Goal: Navigation & Orientation: Find specific page/section

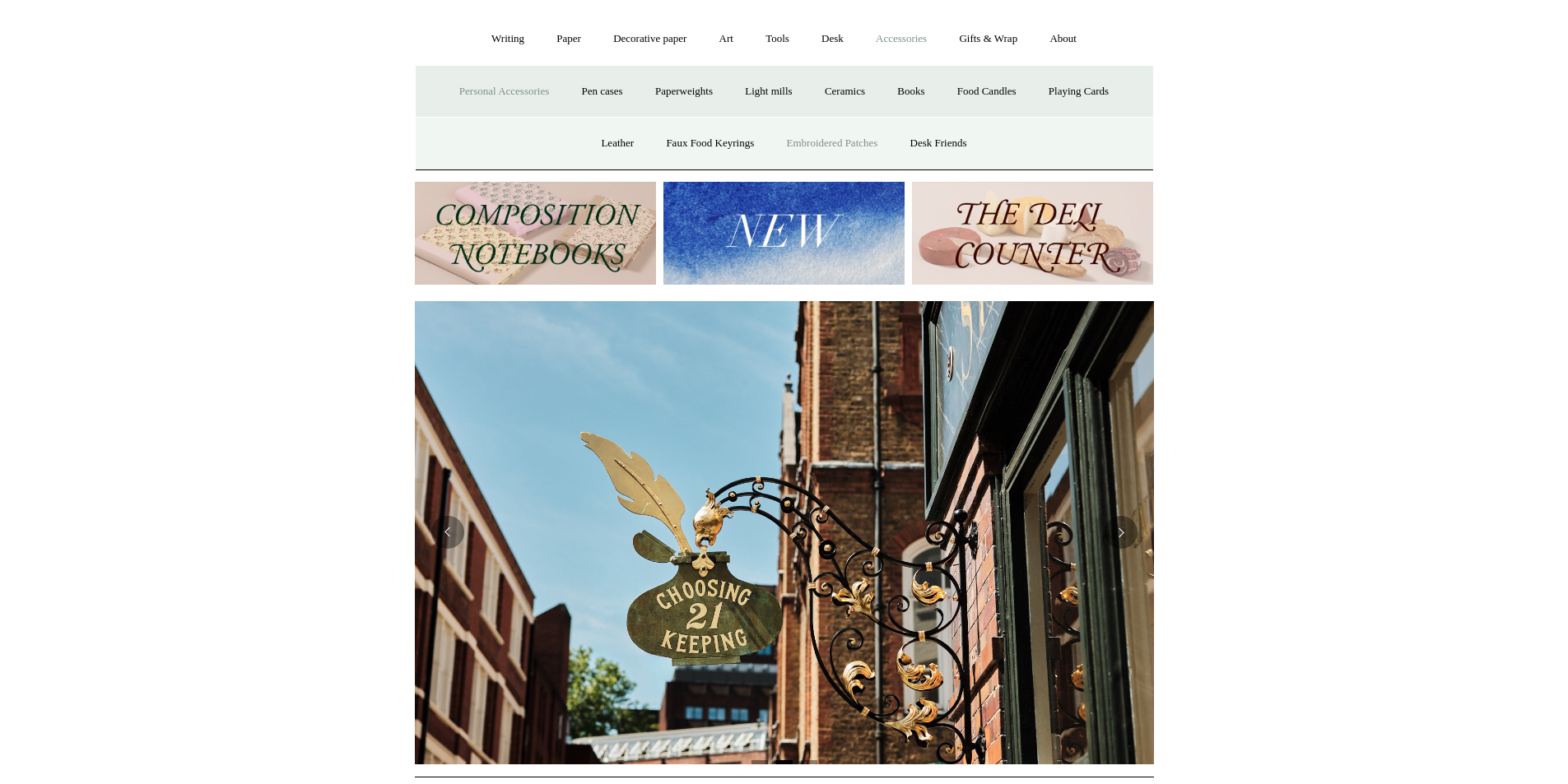
click at [831, 147] on link "Embroidered Patches" at bounding box center [832, 143] width 121 height 44
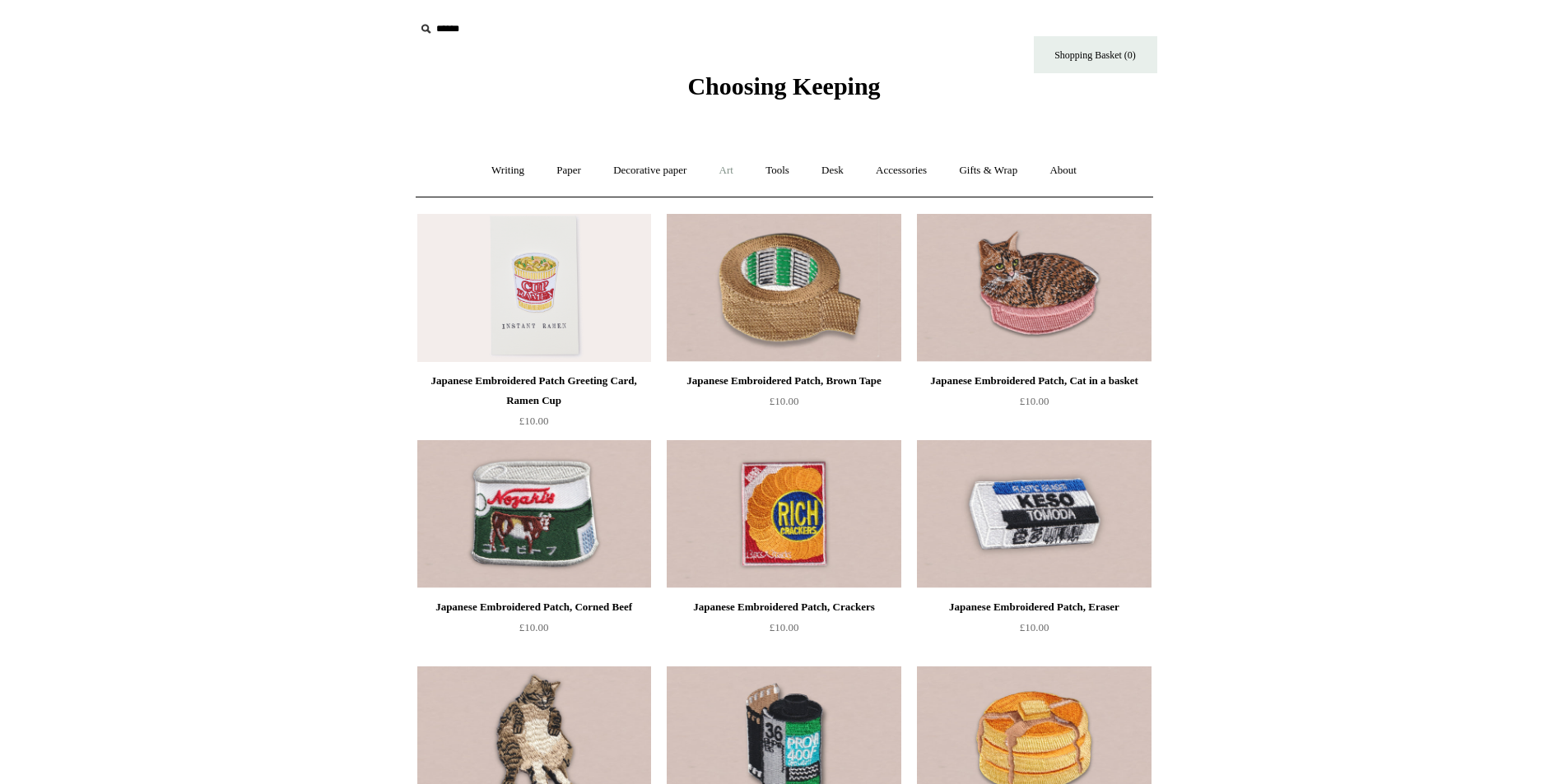
click at [738, 166] on link "Art +" at bounding box center [727, 171] width 44 height 44
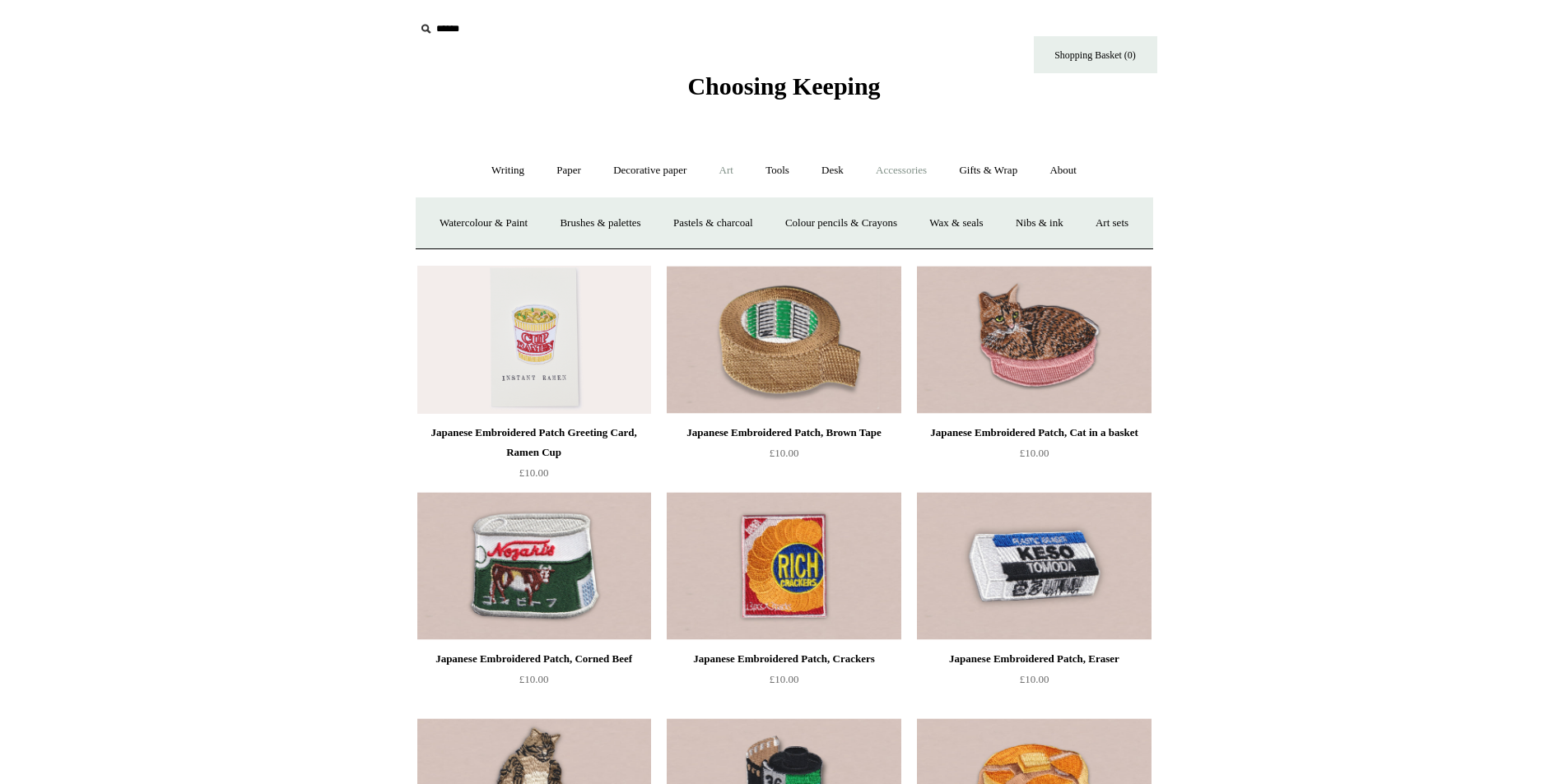
click at [916, 169] on link "Accessories +" at bounding box center [901, 171] width 80 height 44
click at [994, 171] on link "Gifts & Wrap +" at bounding box center [988, 171] width 88 height 44
click at [909, 173] on link "Accessories +" at bounding box center [901, 171] width 80 height 44
click at [556, 174] on link "Paper +" at bounding box center [568, 171] width 54 height 44
click at [845, 227] on link "Greeting cards +" at bounding box center [851, 224] width 92 height 44
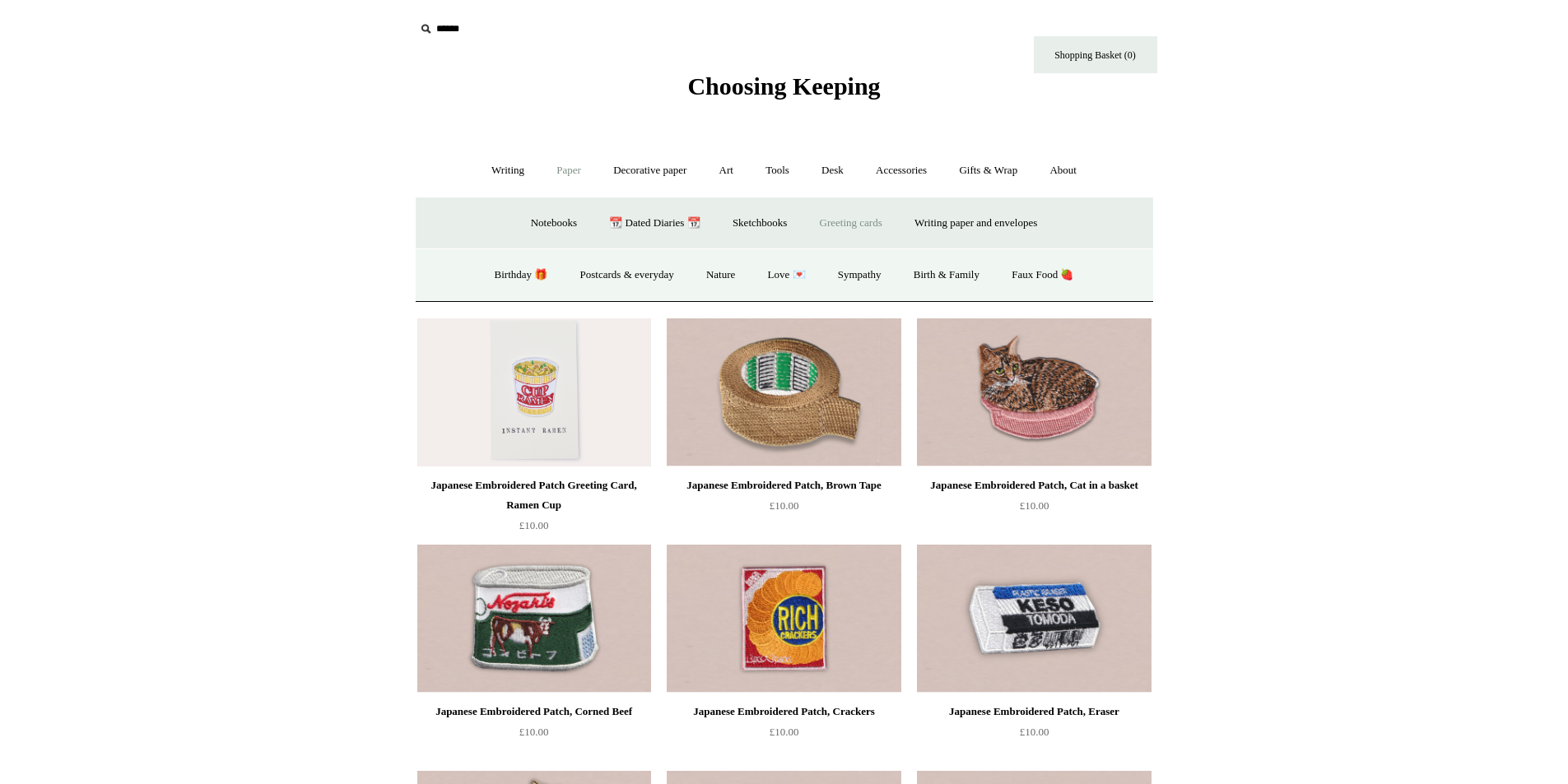
click at [843, 221] on link "Greeting cards -" at bounding box center [851, 224] width 92 height 44
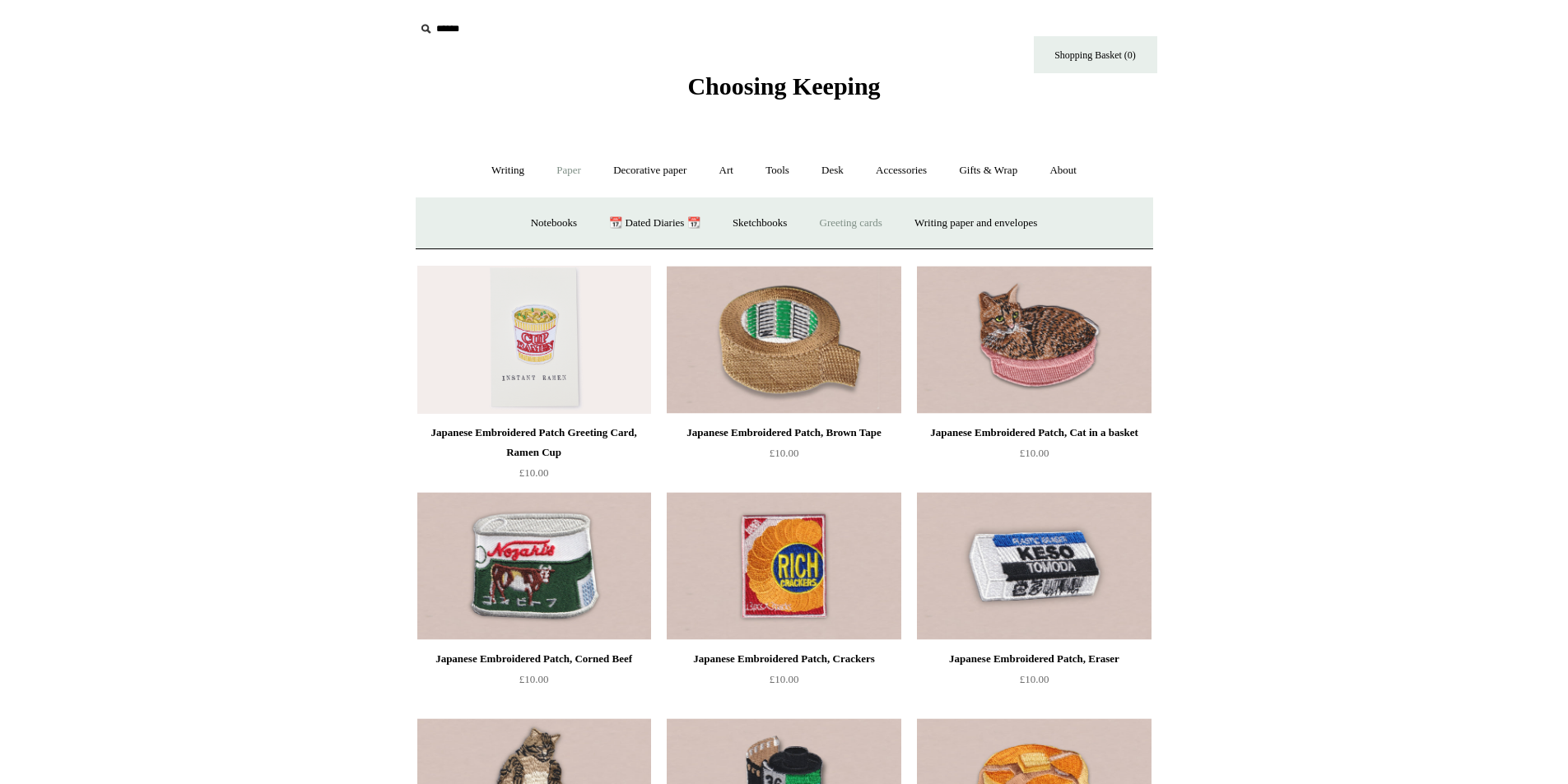
click at [844, 221] on link "Greeting cards +" at bounding box center [851, 224] width 92 height 44
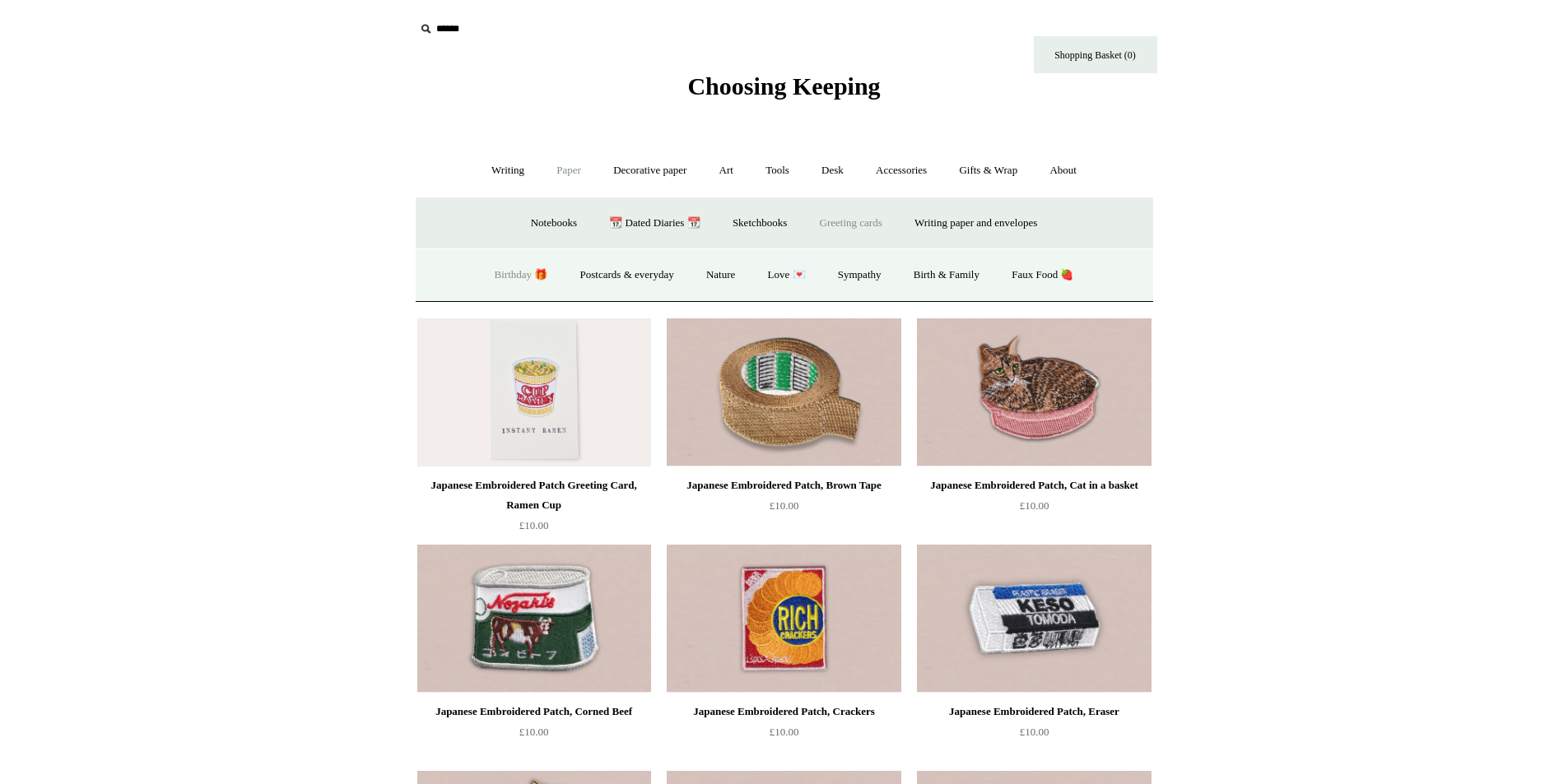
click at [507, 277] on link "Birthday 🎁" at bounding box center [521, 275] width 83 height 44
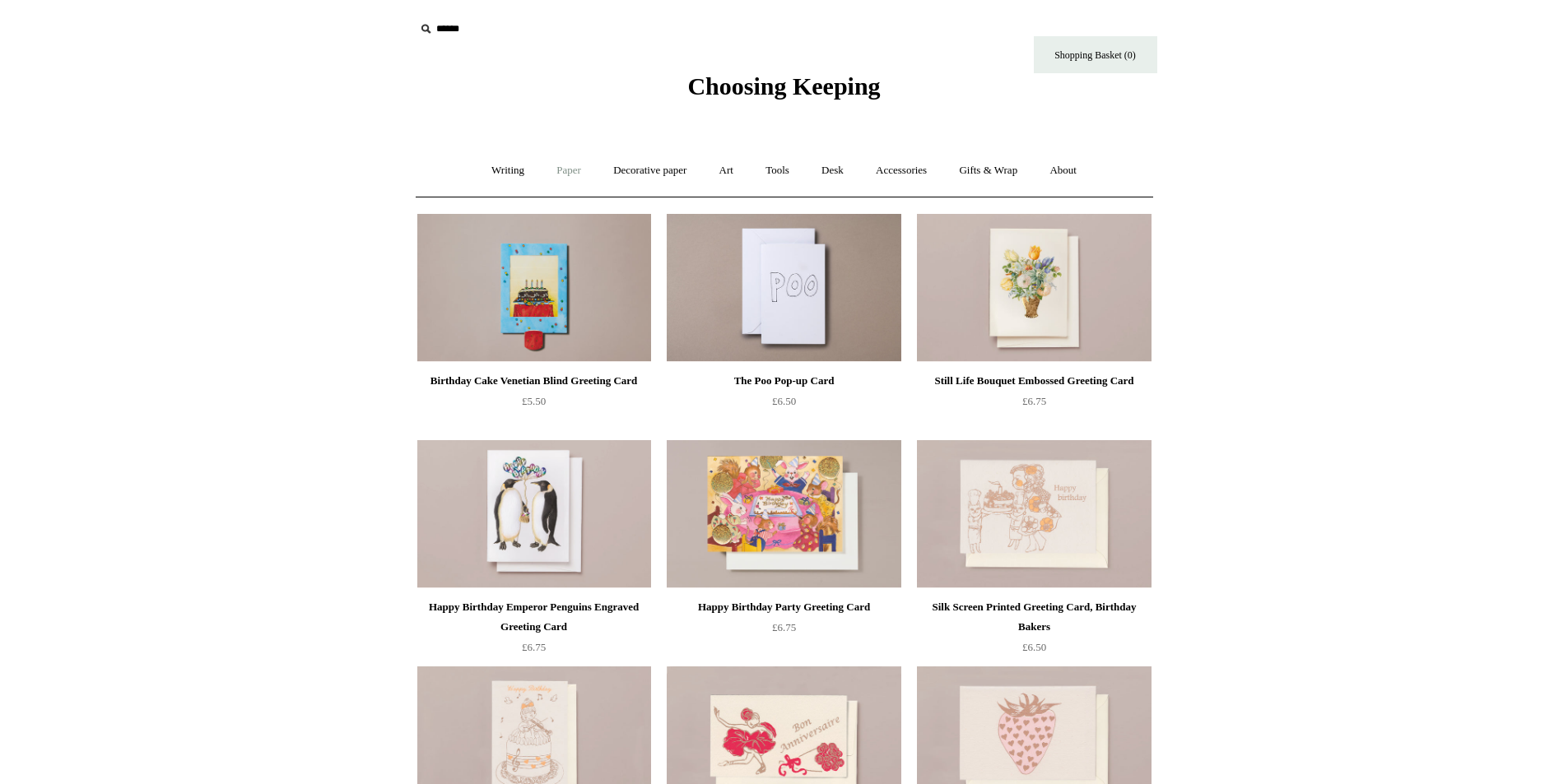
click at [584, 174] on link "Paper +" at bounding box center [568, 171] width 54 height 44
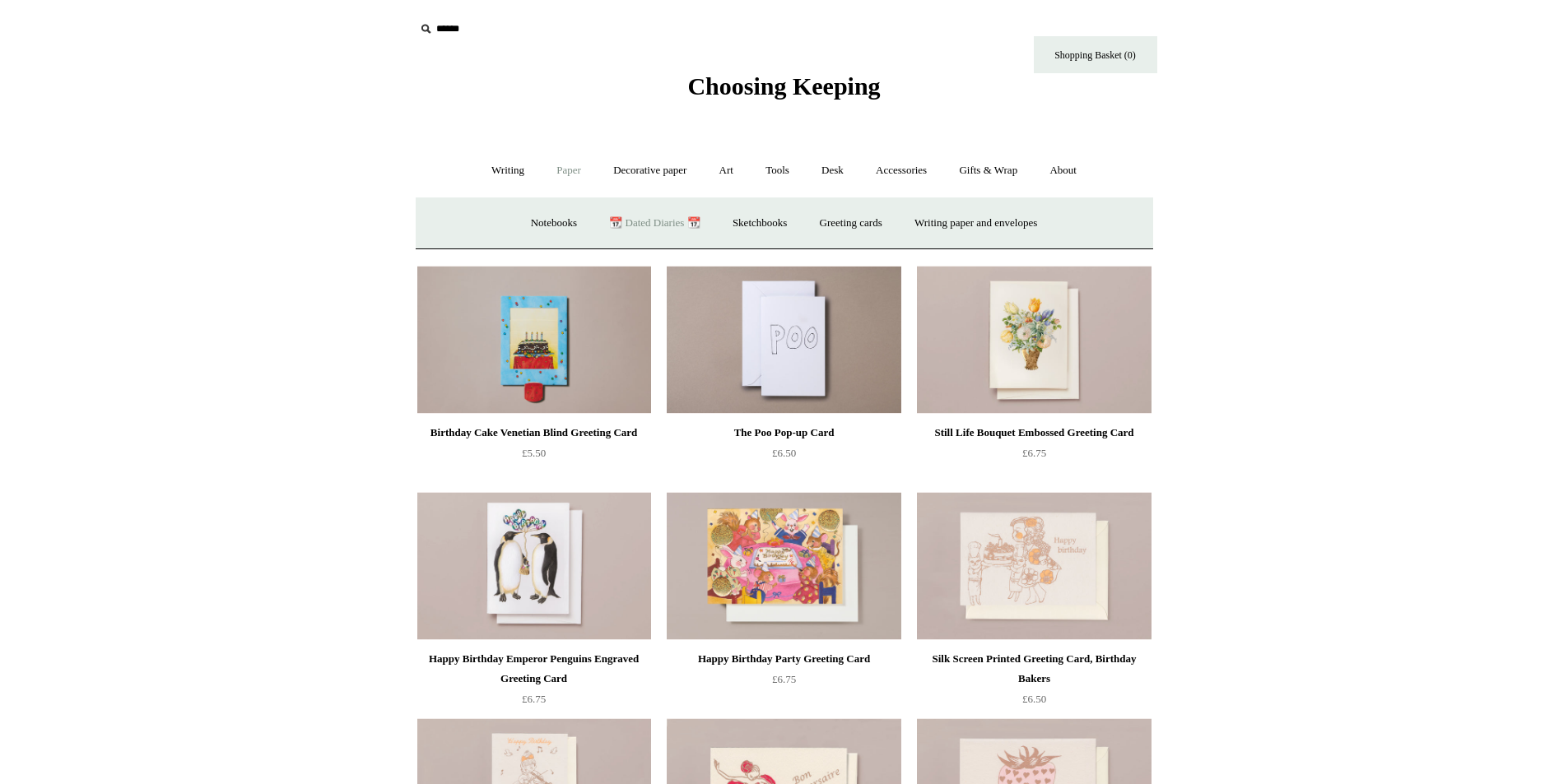
click at [615, 230] on link "📆 Dated Diaries 📆" at bounding box center [654, 224] width 120 height 44
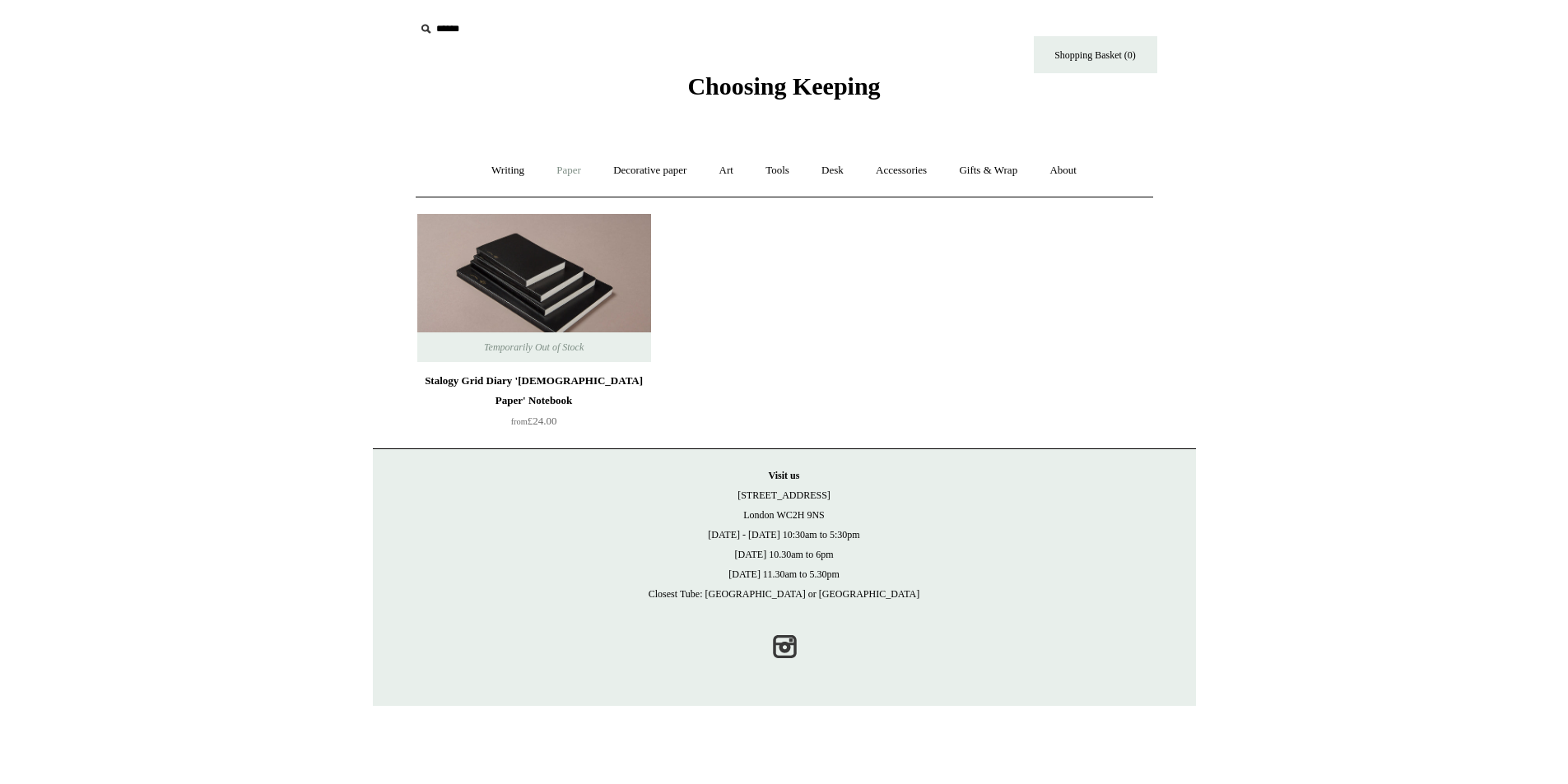
click at [561, 171] on link "Paper +" at bounding box center [568, 171] width 54 height 44
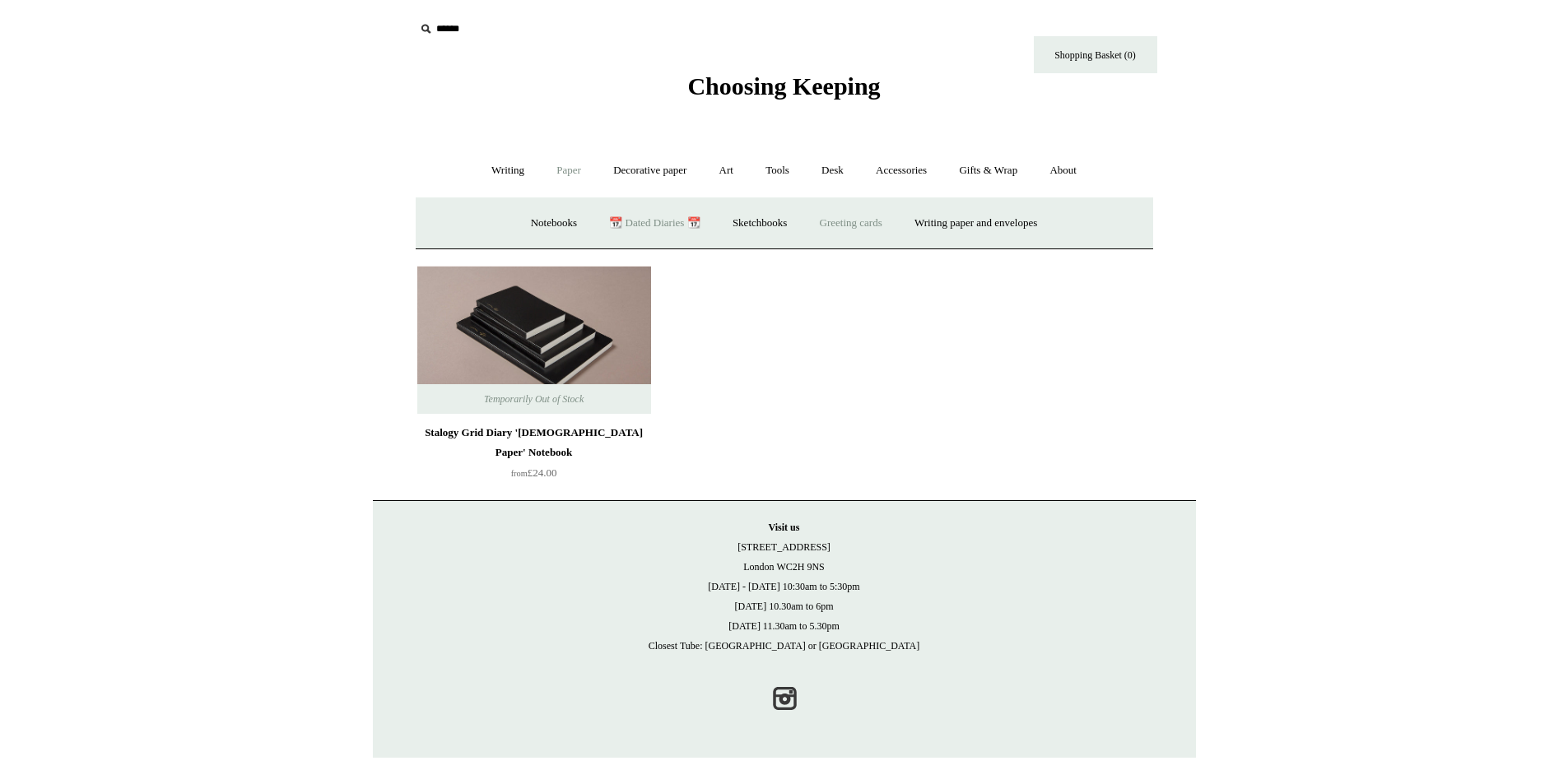
click at [852, 221] on link "Greeting cards +" at bounding box center [851, 224] width 92 height 44
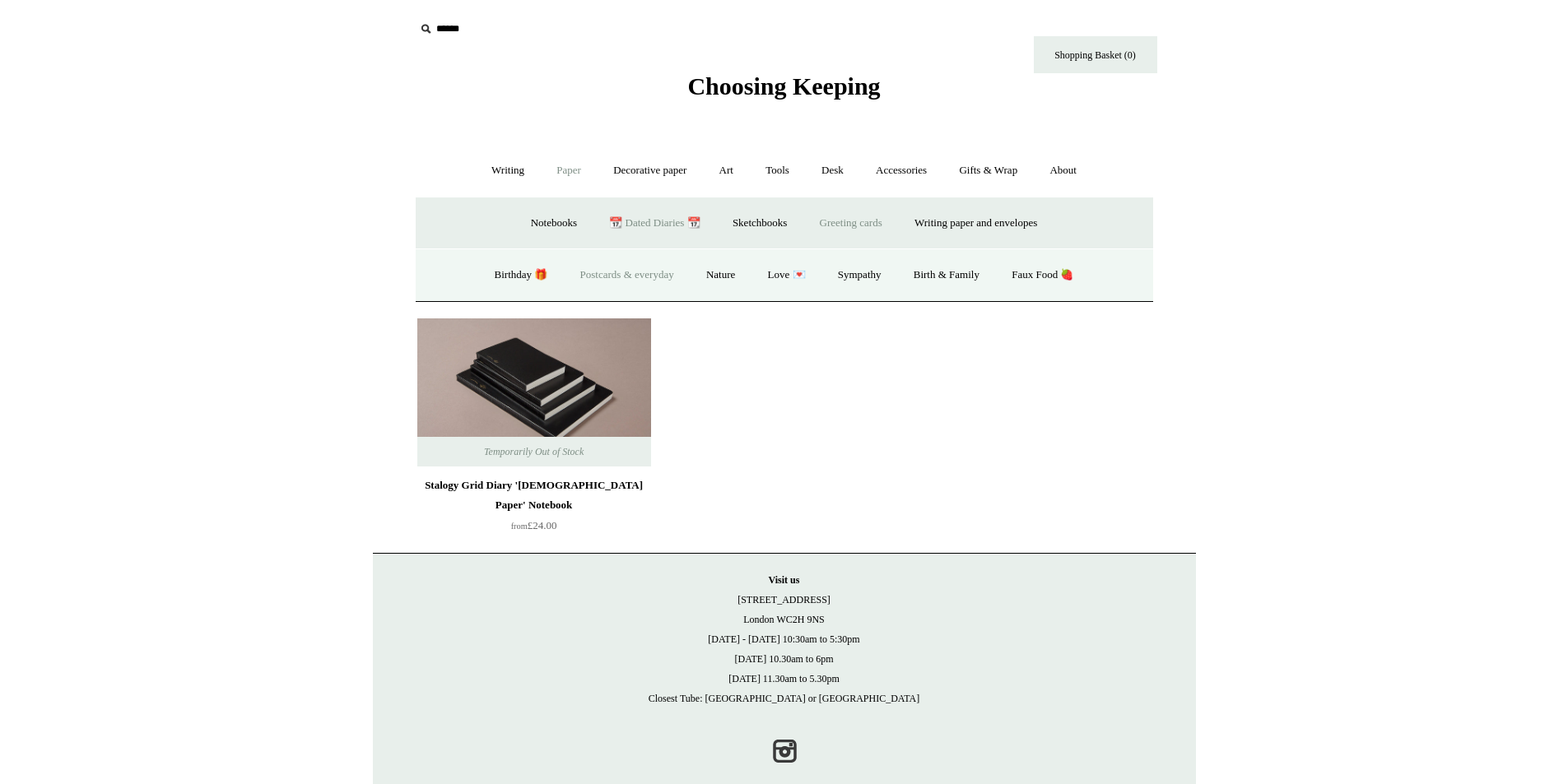
click at [639, 276] on link "Postcards & everyday" at bounding box center [627, 275] width 123 height 44
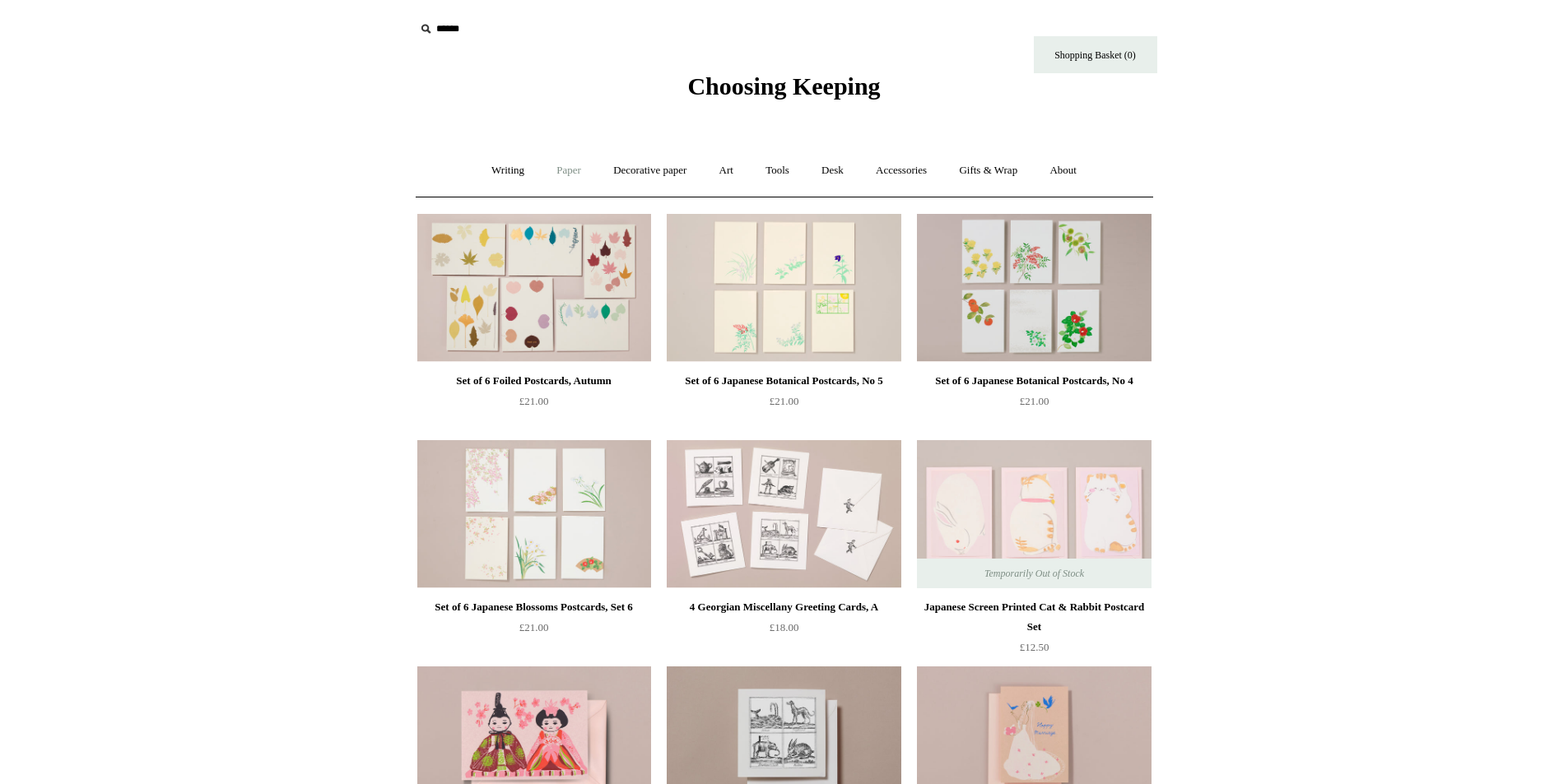
click at [573, 172] on link "Paper +" at bounding box center [568, 171] width 54 height 44
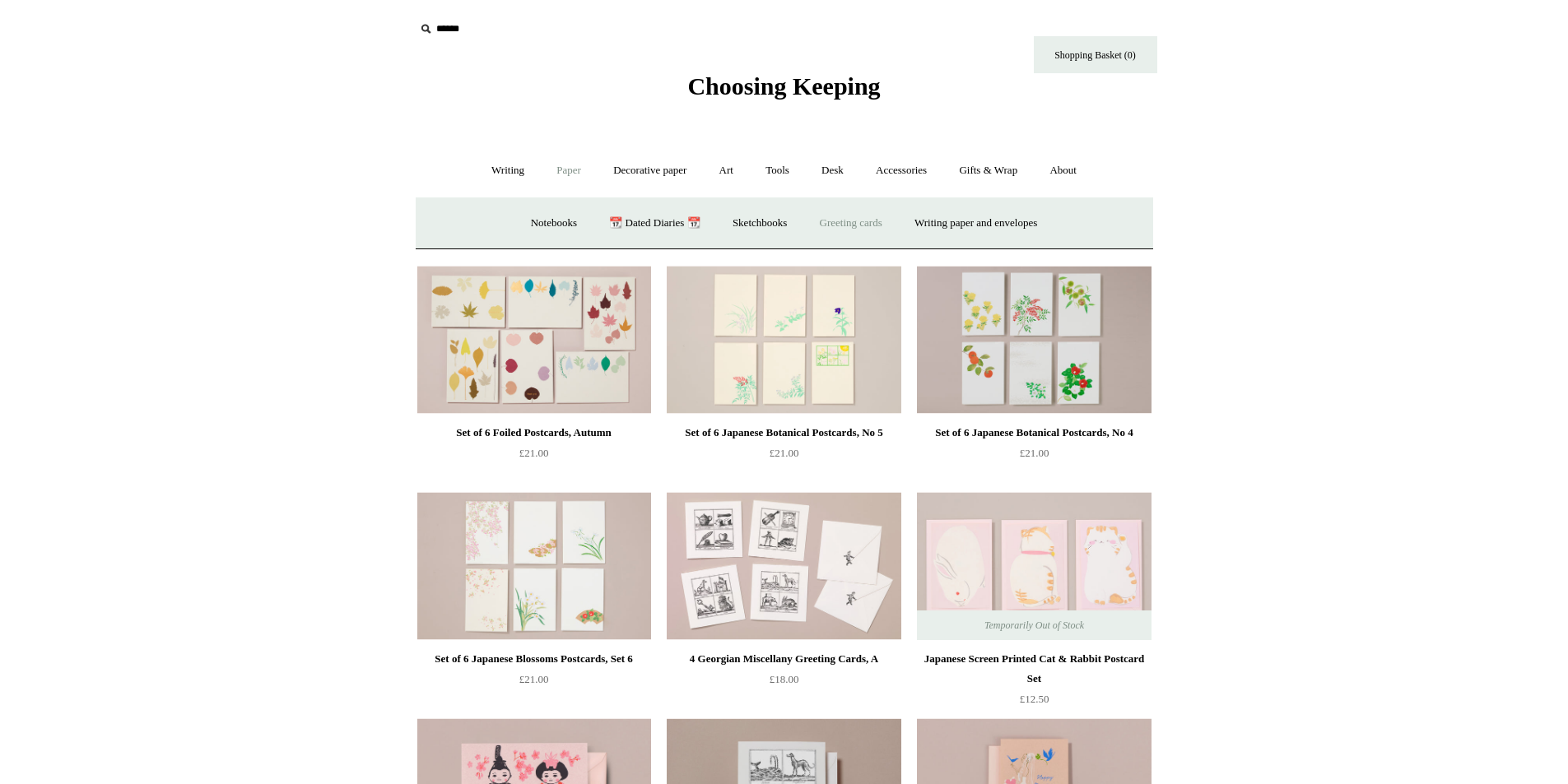
click at [872, 224] on link "Greeting cards +" at bounding box center [851, 224] width 92 height 44
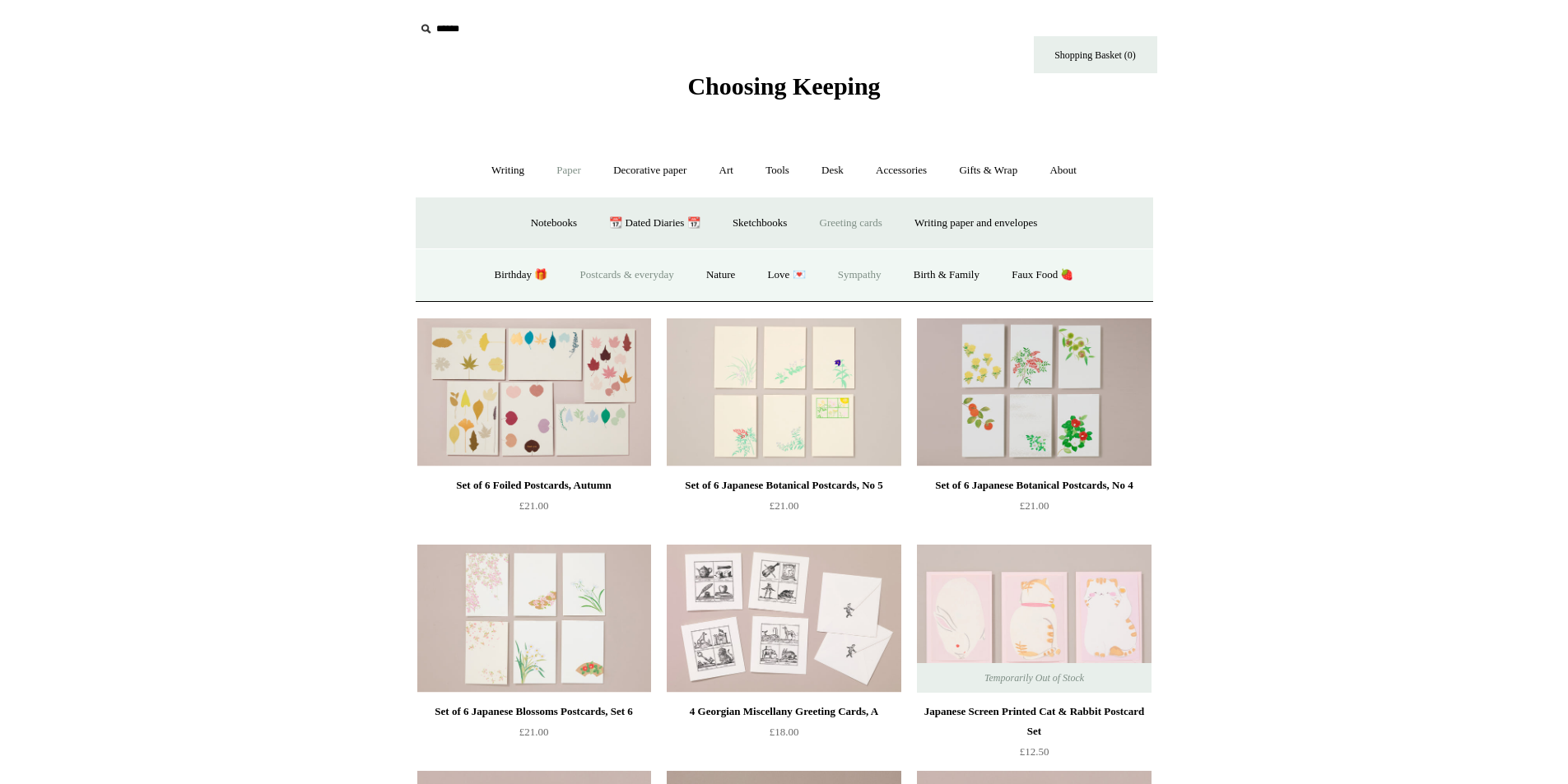
click at [872, 278] on link "Sympathy" at bounding box center [859, 275] width 73 height 44
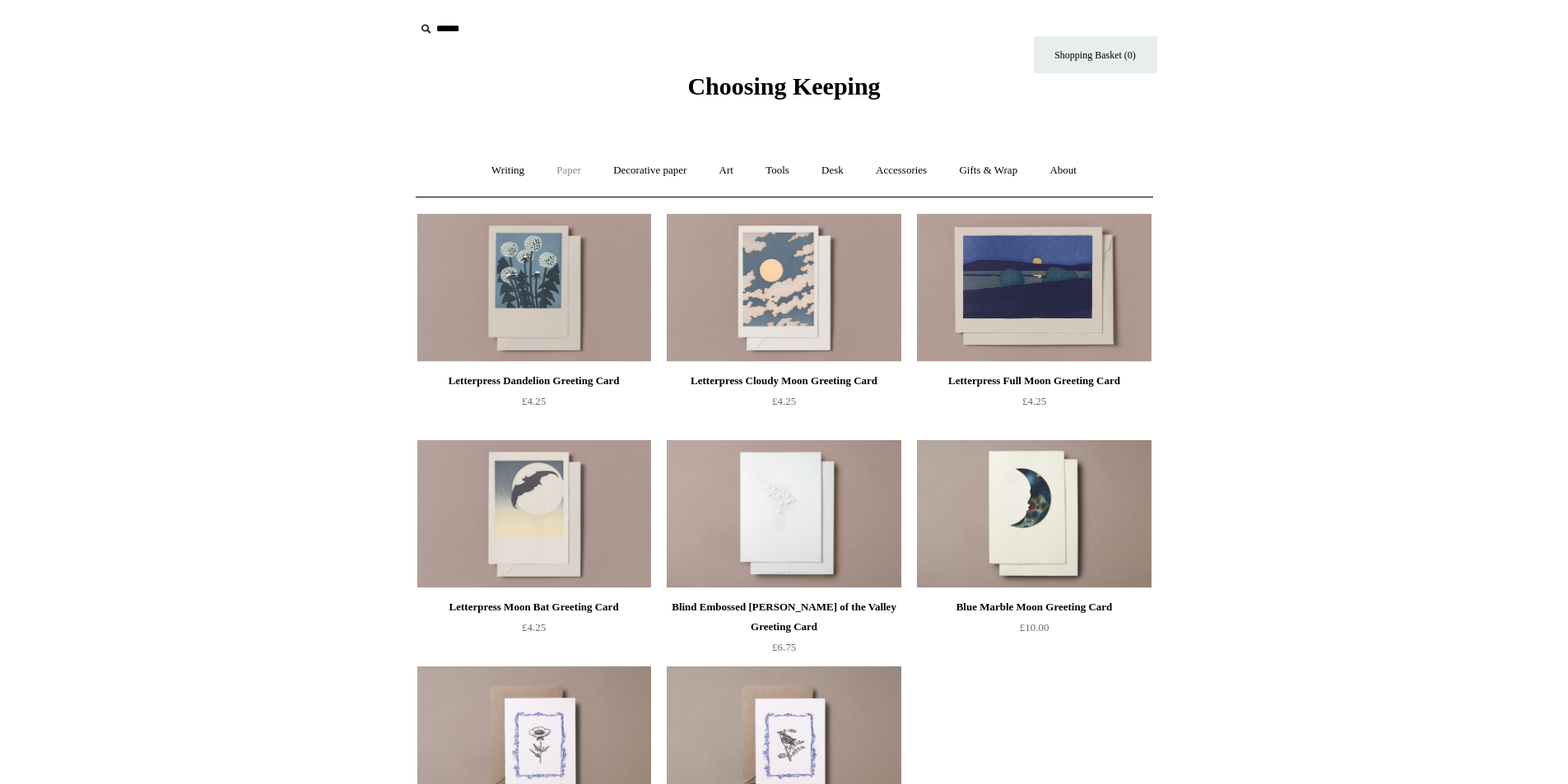
click at [550, 168] on link "Paper +" at bounding box center [568, 171] width 54 height 44
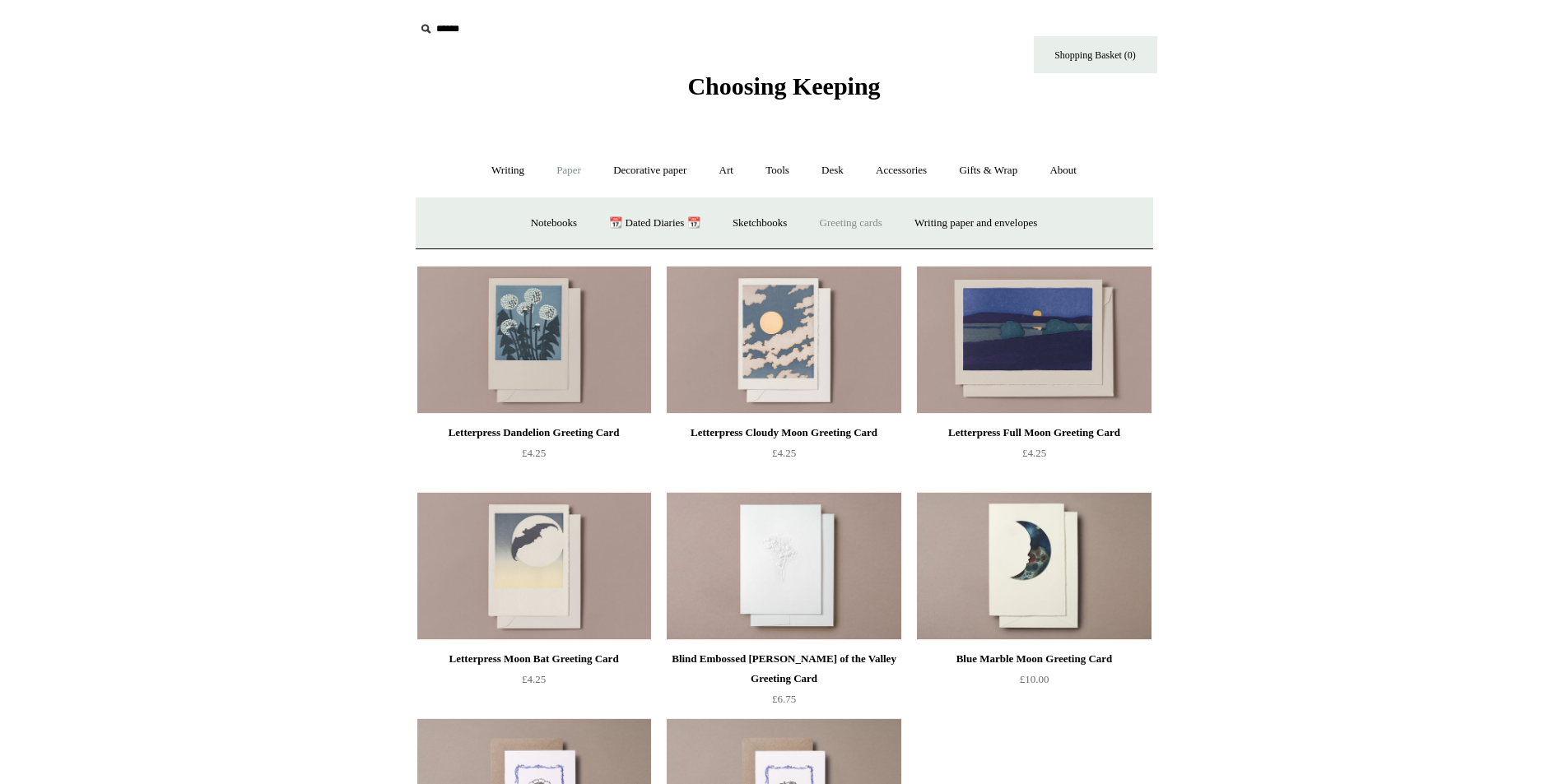
click at [845, 226] on link "Greeting cards +" at bounding box center [851, 224] width 92 height 44
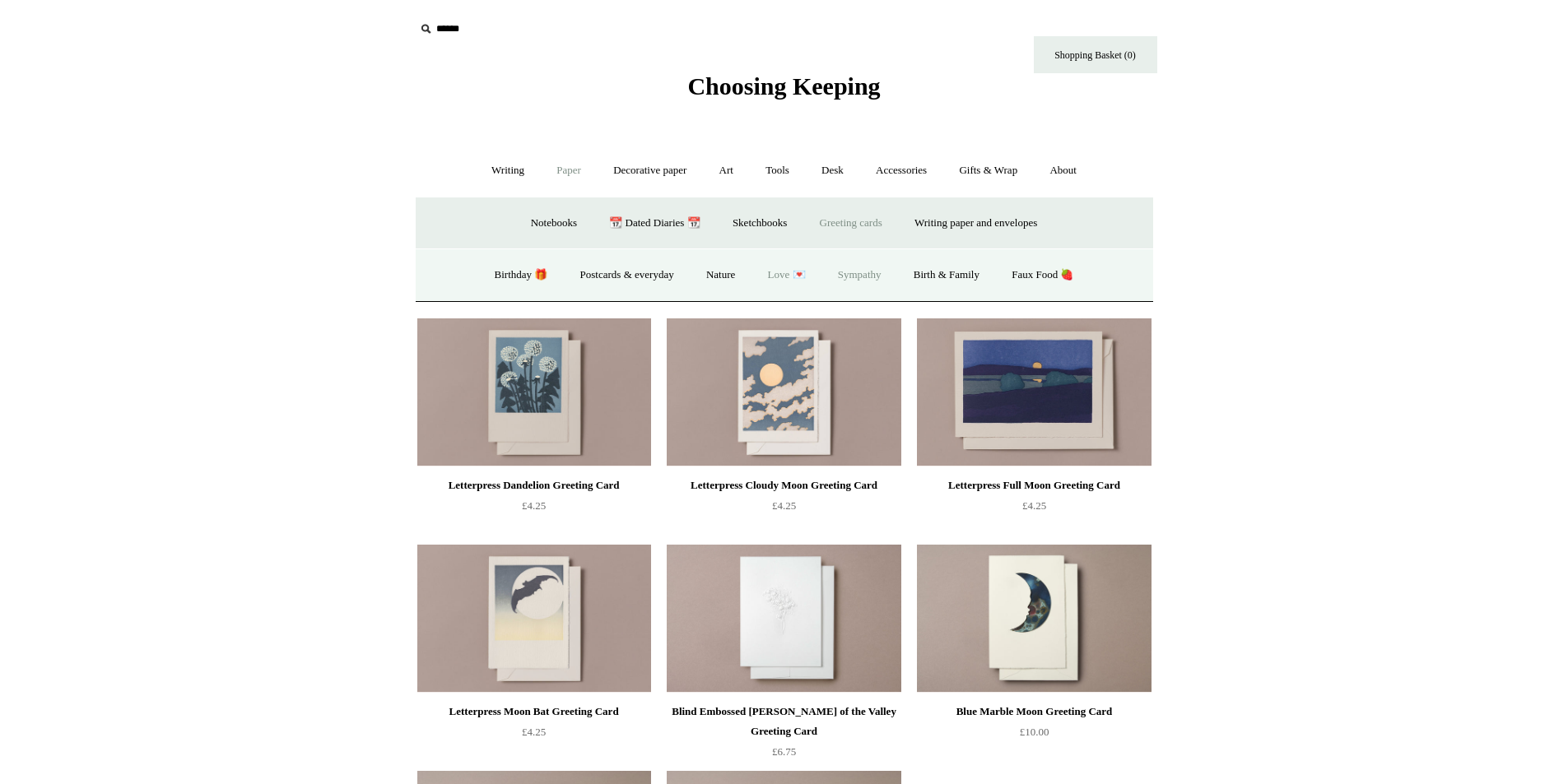
click at [771, 276] on link "Love 💌" at bounding box center [787, 275] width 68 height 44
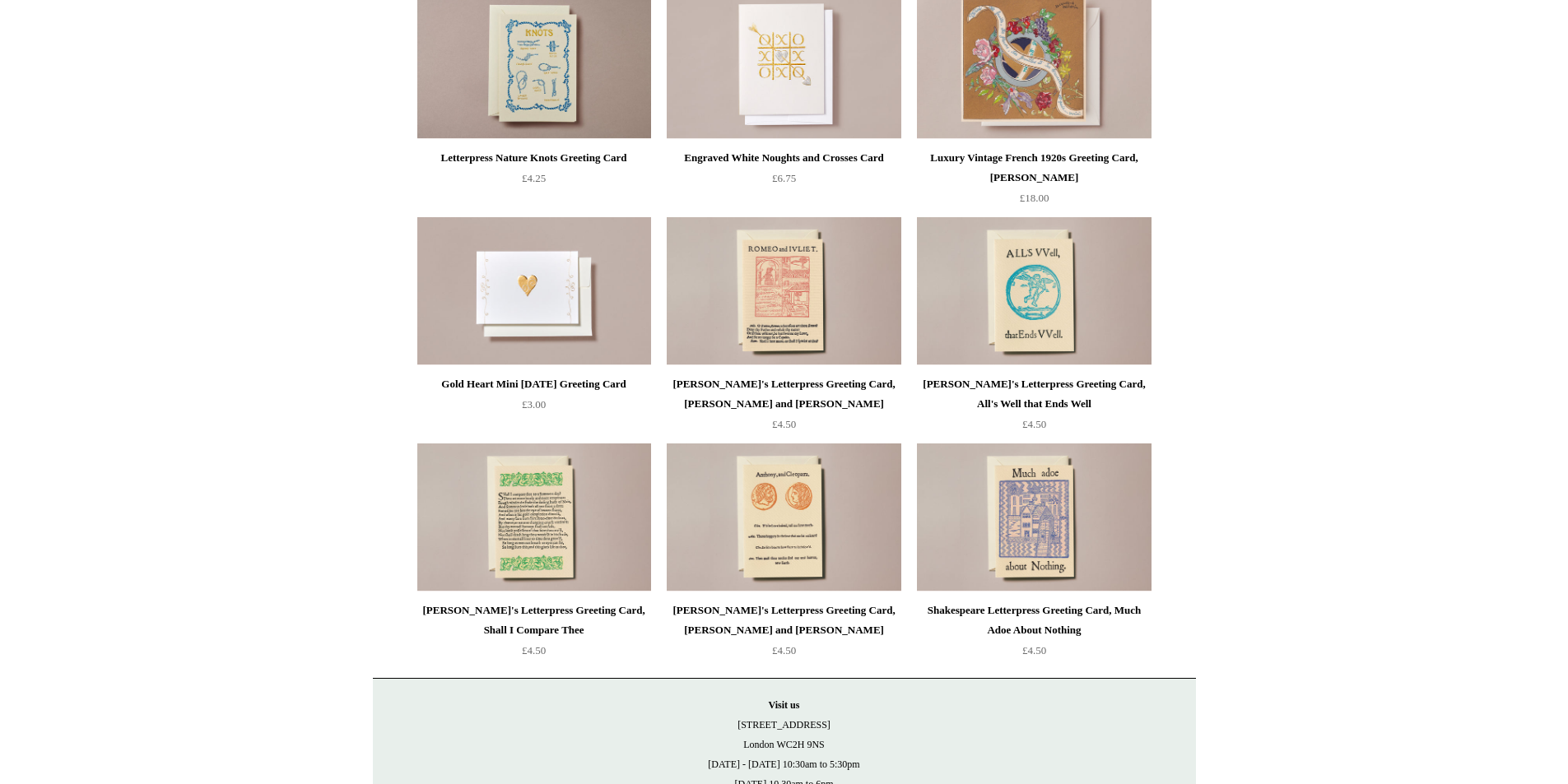
scroll to position [903, 0]
